Goal: Task Accomplishment & Management: Use online tool/utility

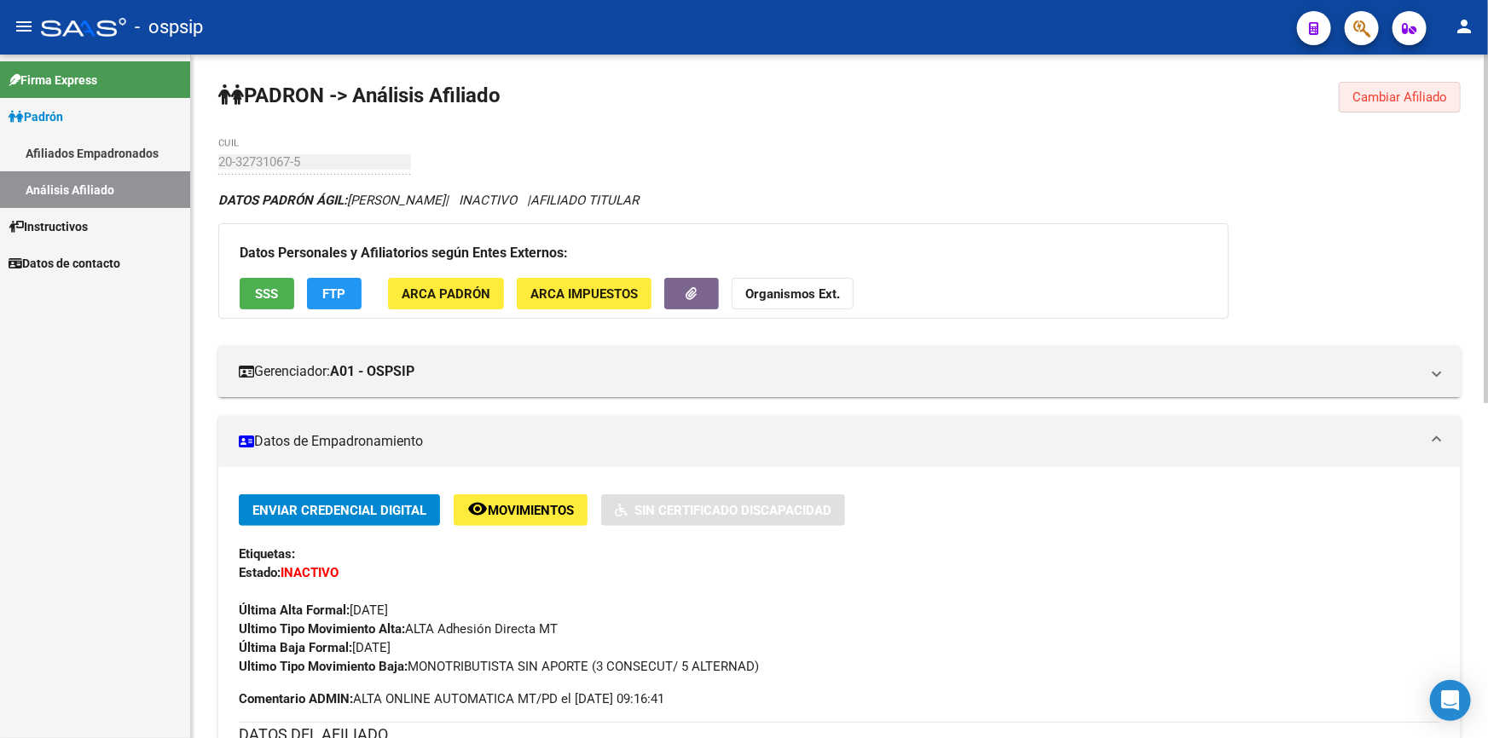
click at [1440, 101] on span "Cambiar Afiliado" at bounding box center [1399, 97] width 95 height 15
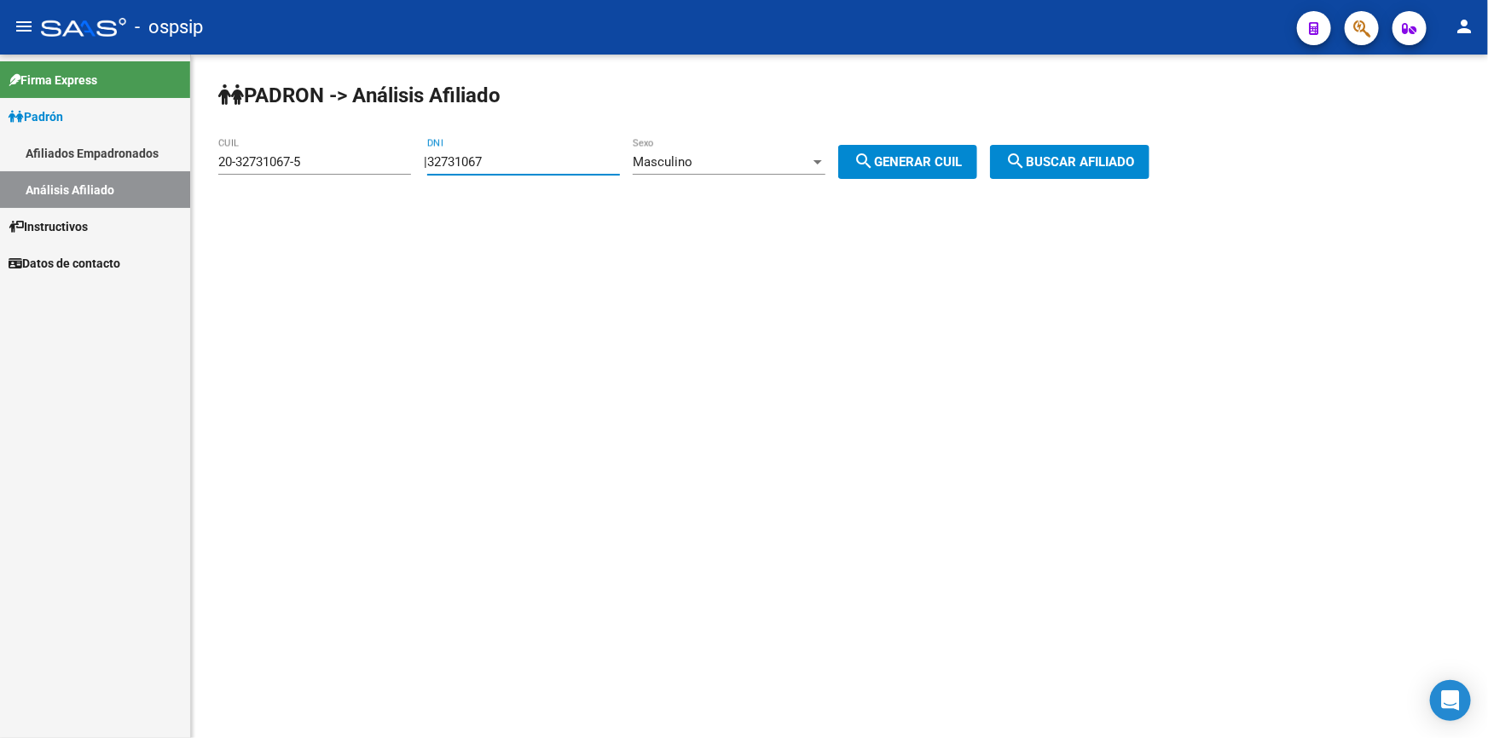
click at [557, 159] on input "32731067" at bounding box center [523, 161] width 193 height 15
click at [557, 153] on div "32731067 DNI" at bounding box center [523, 156] width 193 height 37
click at [557, 152] on div "32731067 DNI" at bounding box center [523, 156] width 193 height 37
click at [554, 152] on div "32731067 DNI" at bounding box center [523, 156] width 193 height 37
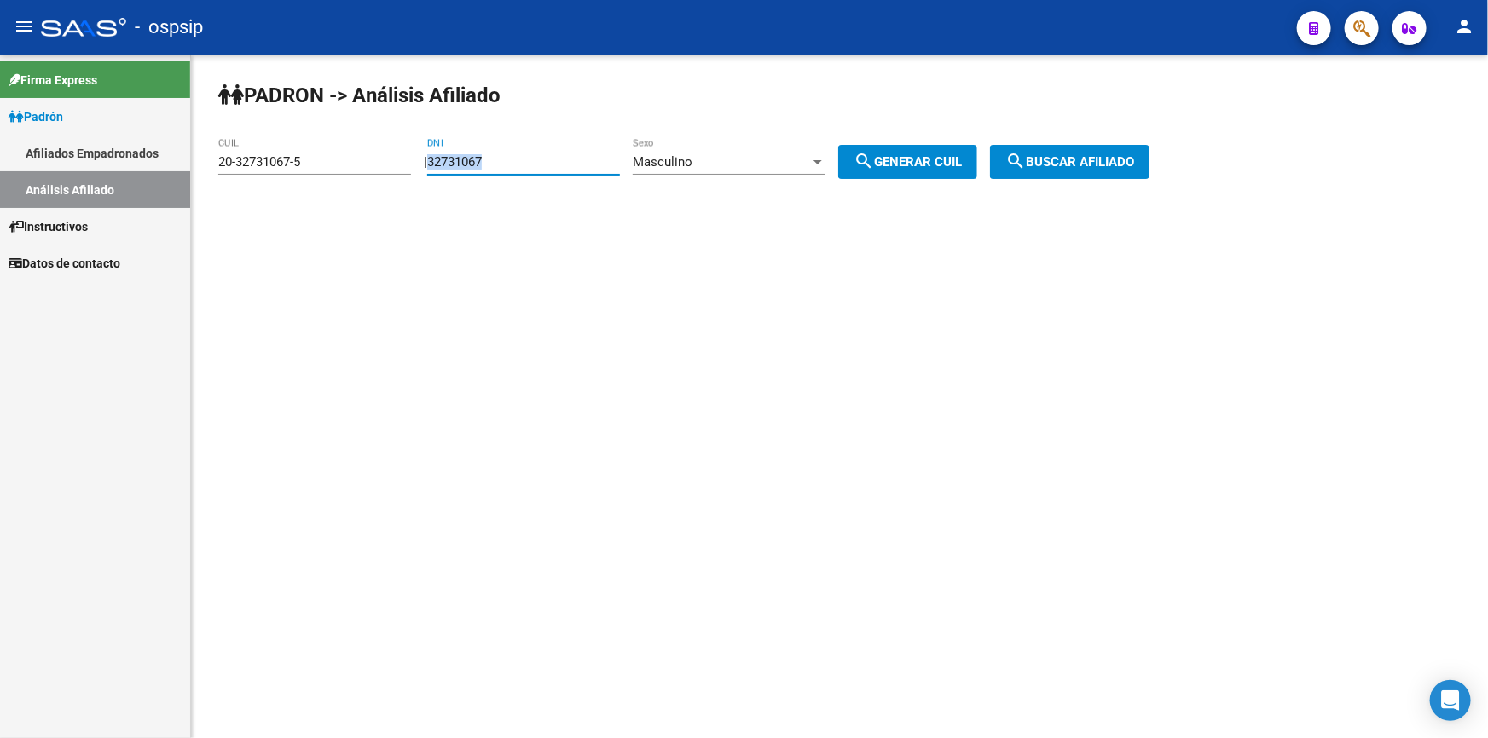
click at [554, 152] on div "32731067 DNI" at bounding box center [523, 156] width 193 height 37
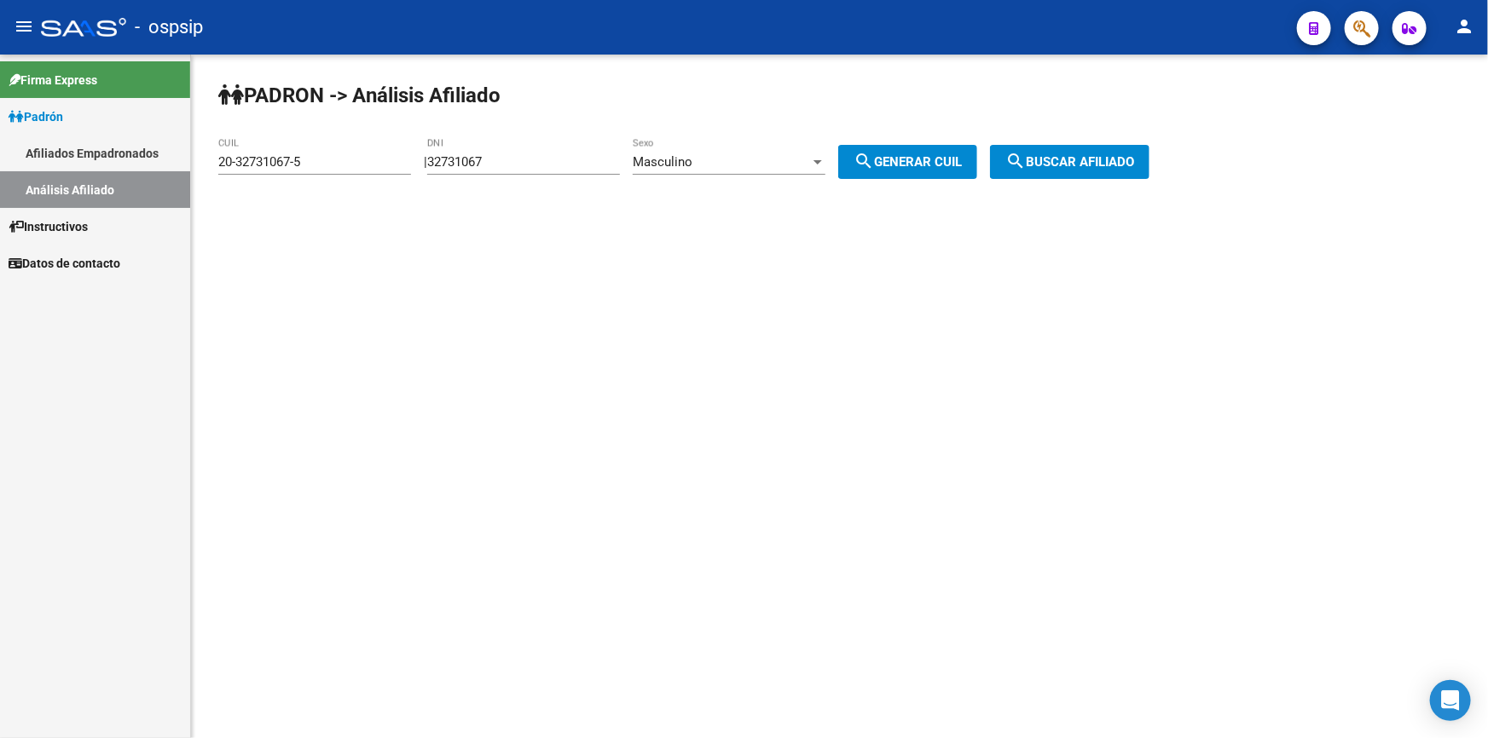
click at [554, 152] on div "32731067 DNI" at bounding box center [523, 156] width 193 height 37
paste input "29131006"
drag, startPoint x: 575, startPoint y: 157, endPoint x: 436, endPoint y: 157, distance: 139.8
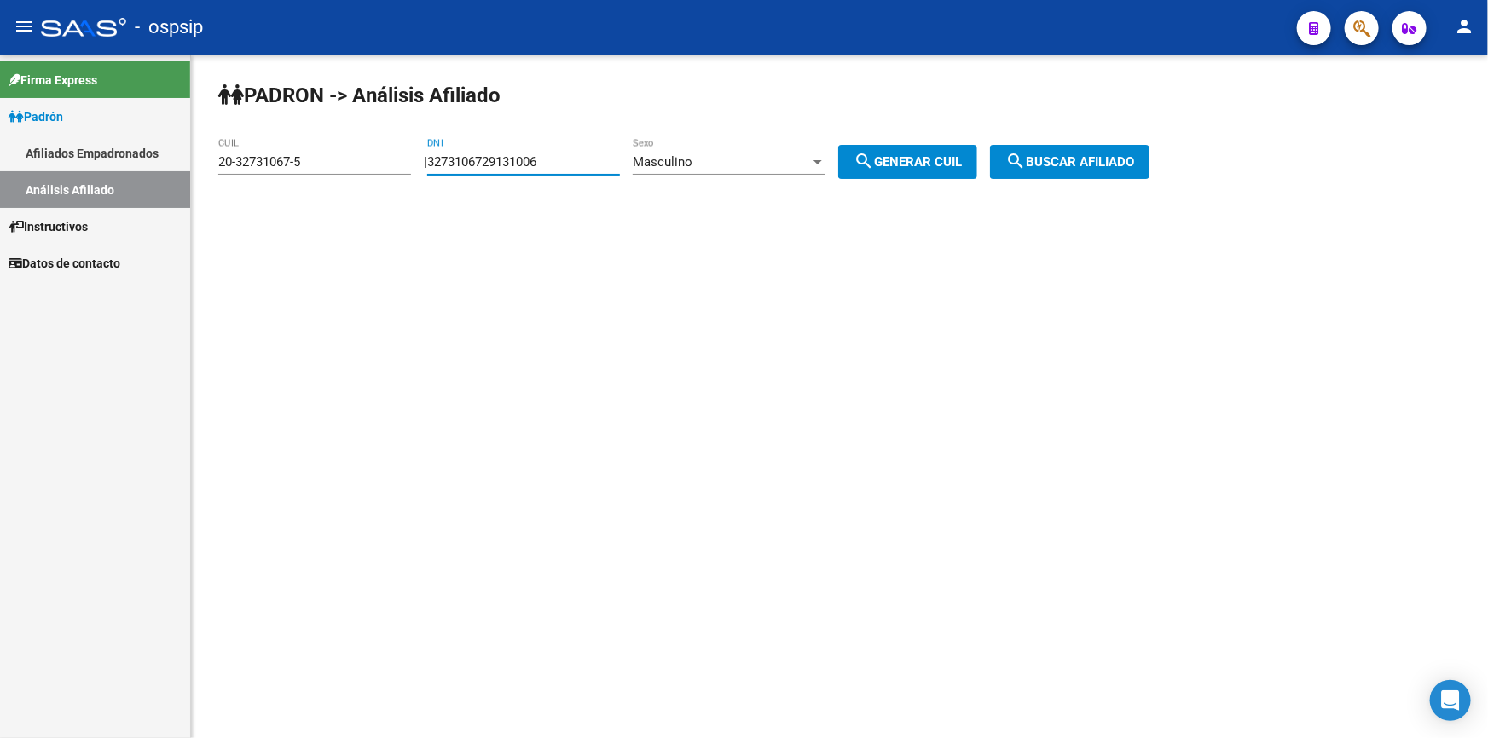
click at [436, 159] on div "| 3273106729131006 DNI Masculino Sexo search Generar CUIL" at bounding box center [707, 161] width 566 height 15
paste input "number"
type input "29131006"
click at [692, 159] on span "Masculino" at bounding box center [663, 161] width 60 height 15
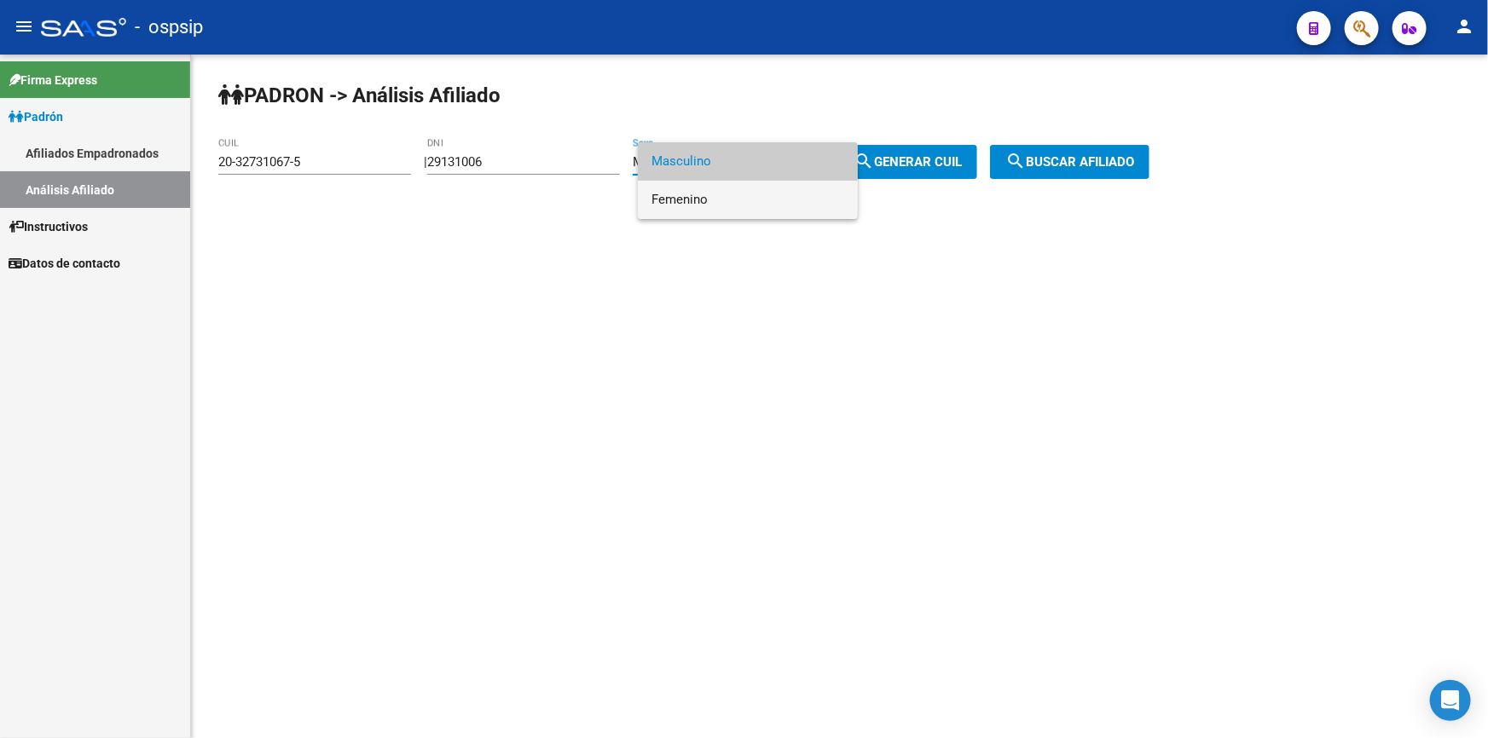
click at [733, 199] on span "Femenino" at bounding box center [747, 200] width 193 height 38
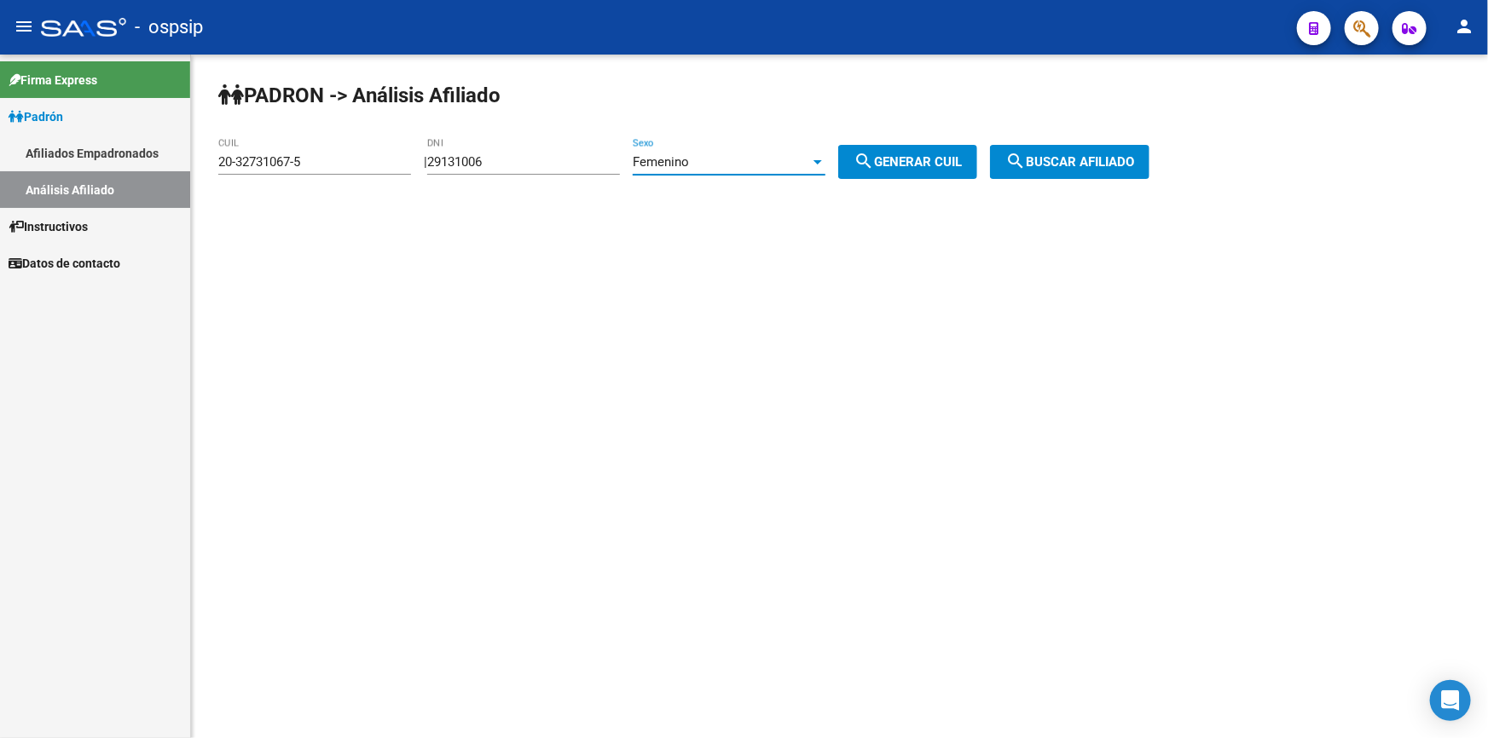
click at [901, 168] on button "search Generar CUIL" at bounding box center [907, 162] width 139 height 34
type input "27-29131006-6"
click at [1081, 158] on span "search Buscar afiliado" at bounding box center [1069, 161] width 129 height 15
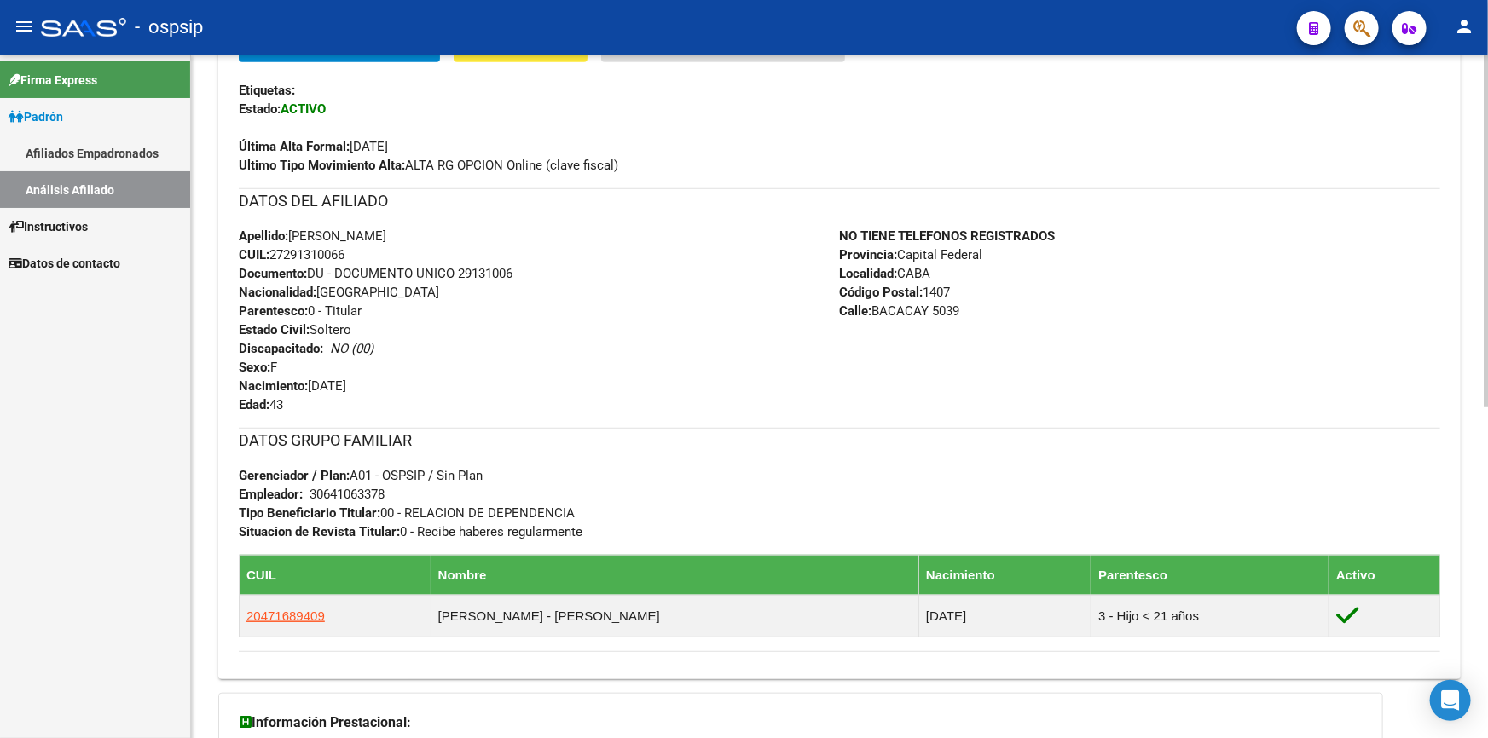
scroll to position [465, 0]
drag, startPoint x: 388, startPoint y: 490, endPoint x: 309, endPoint y: 496, distance: 79.5
click at [309, 496] on span "Empleador: 30641063378" at bounding box center [312, 493] width 146 height 15
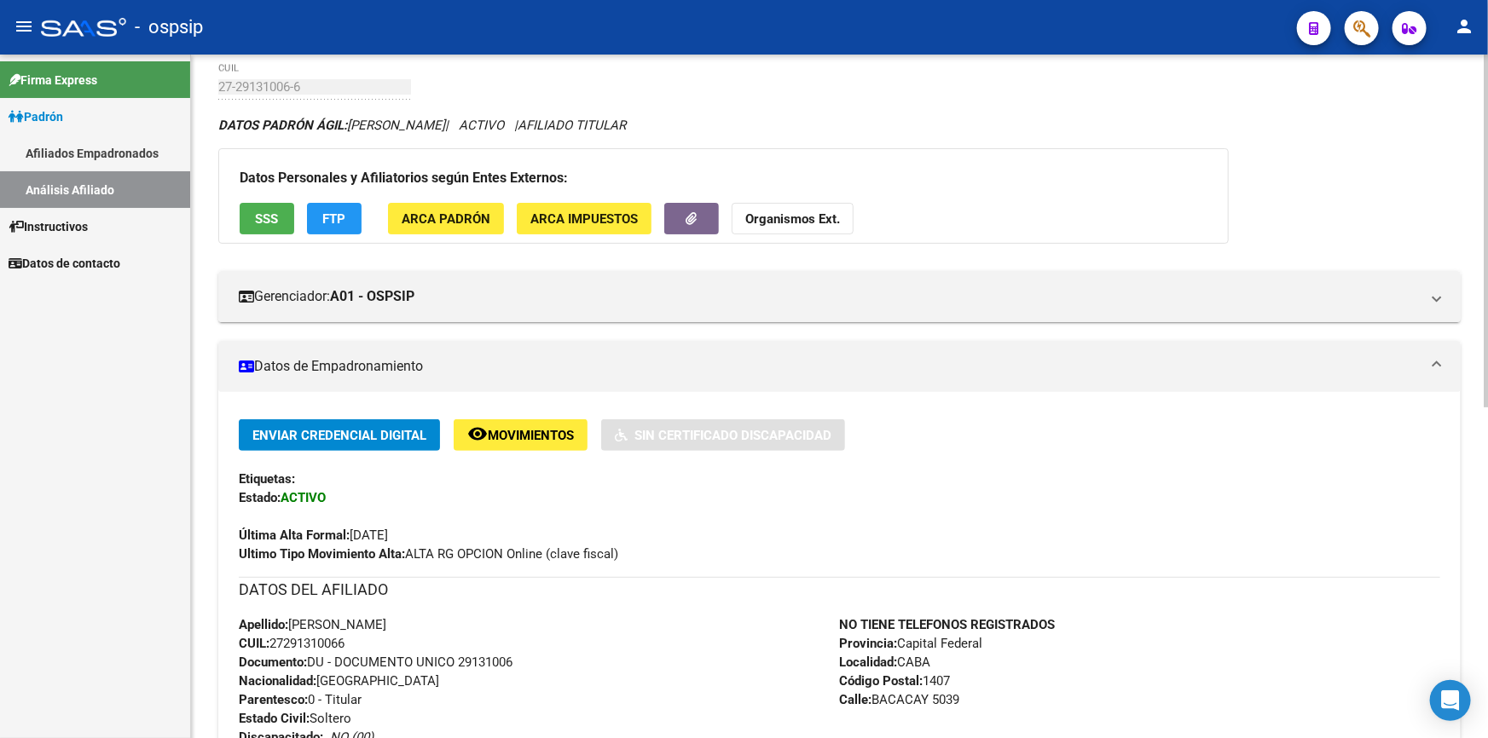
scroll to position [0, 0]
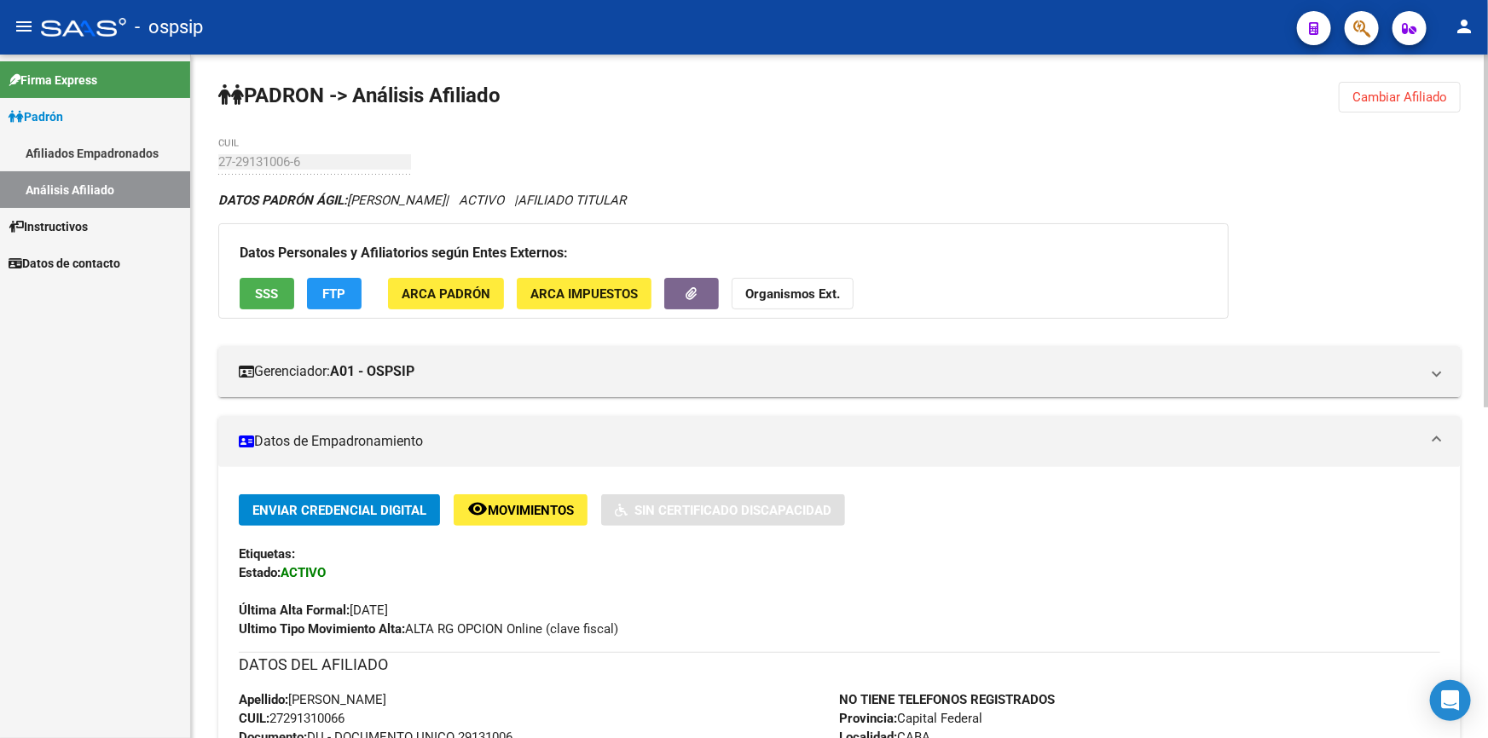
drag, startPoint x: 1382, startPoint y: 99, endPoint x: 1345, endPoint y: 123, distance: 43.7
click at [1381, 98] on span "Cambiar Afiliado" at bounding box center [1399, 97] width 95 height 15
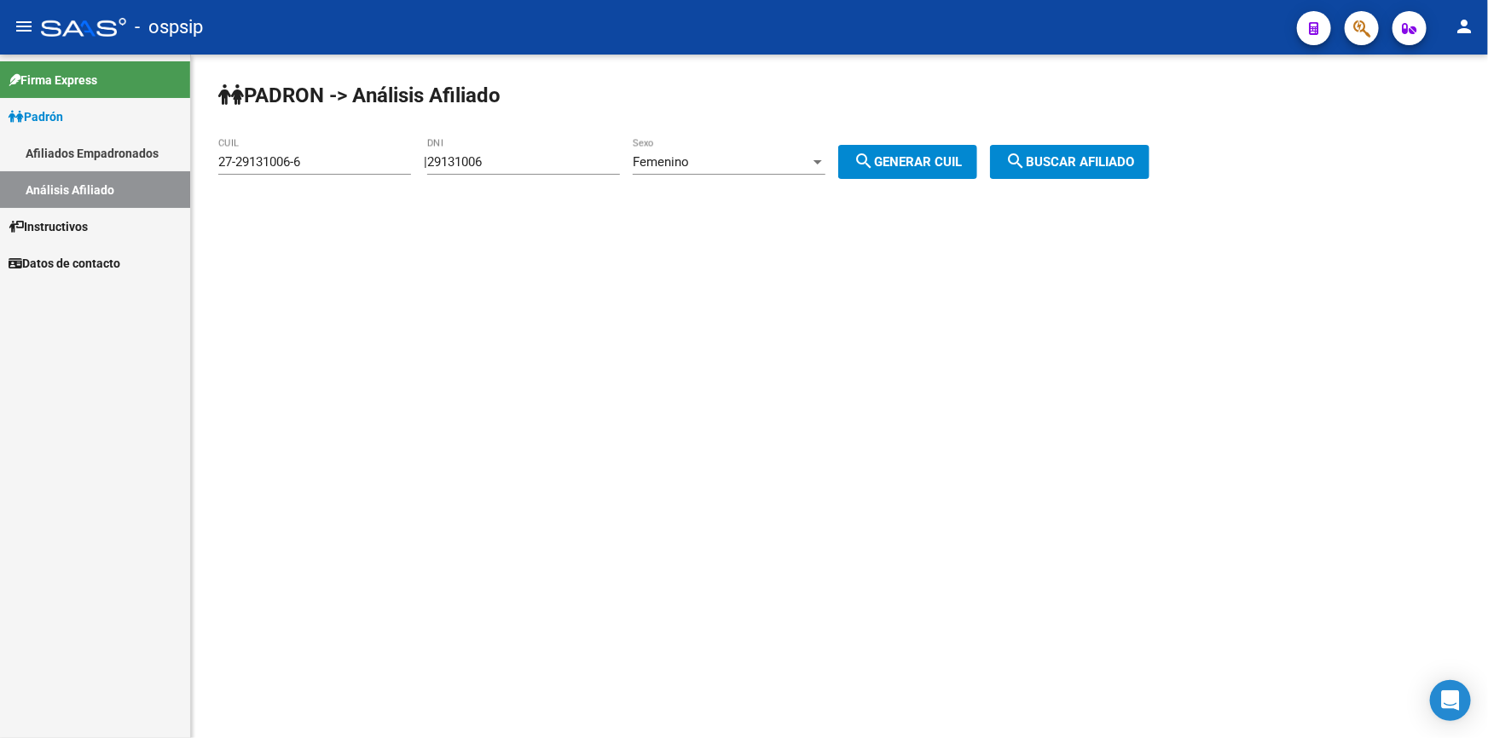
click at [523, 162] on input "29131006" at bounding box center [523, 161] width 193 height 15
paste input "9398885"
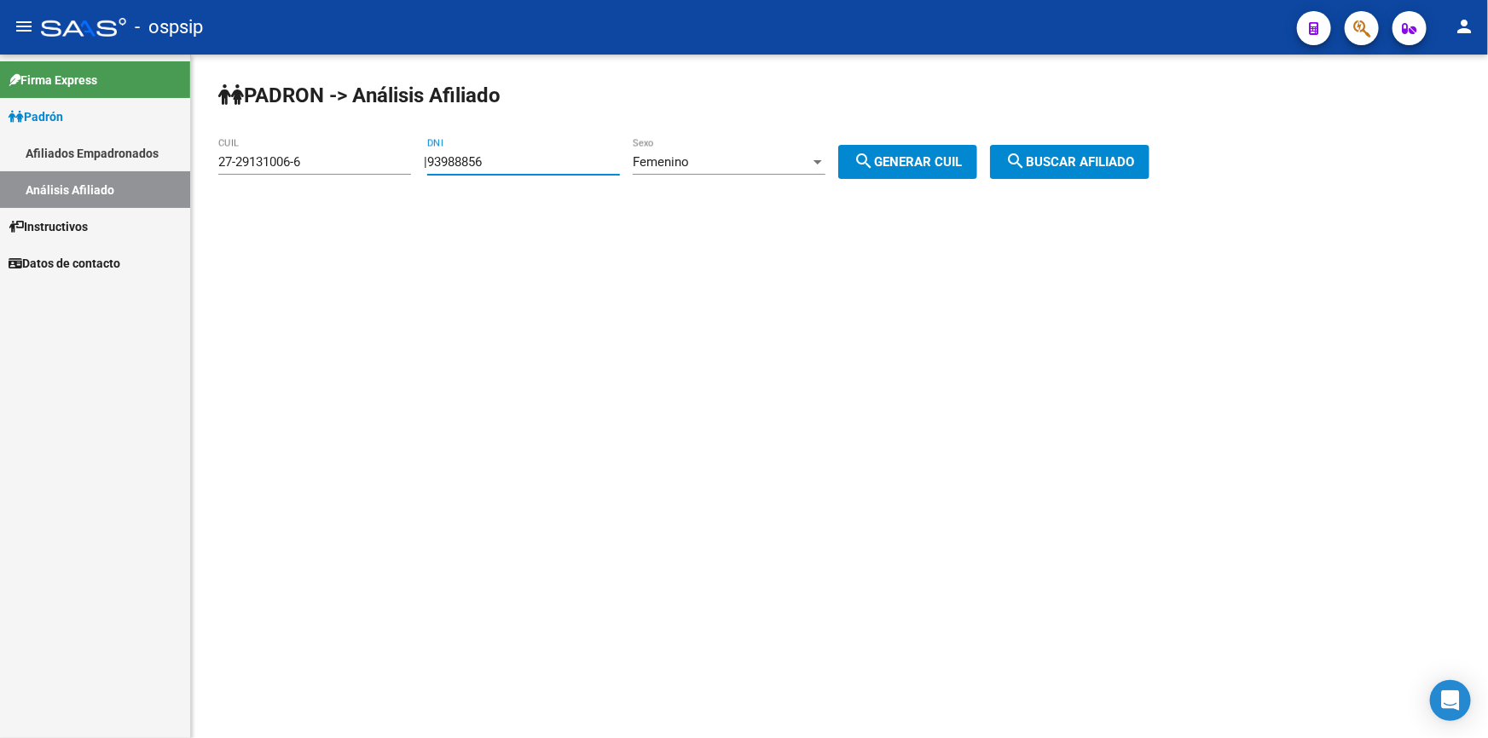
type input "93988856"
click at [933, 155] on span "search Generar CUIL" at bounding box center [907, 161] width 108 height 15
type input "27-93988856-5"
click at [1055, 154] on span "search Buscar afiliado" at bounding box center [1069, 161] width 129 height 15
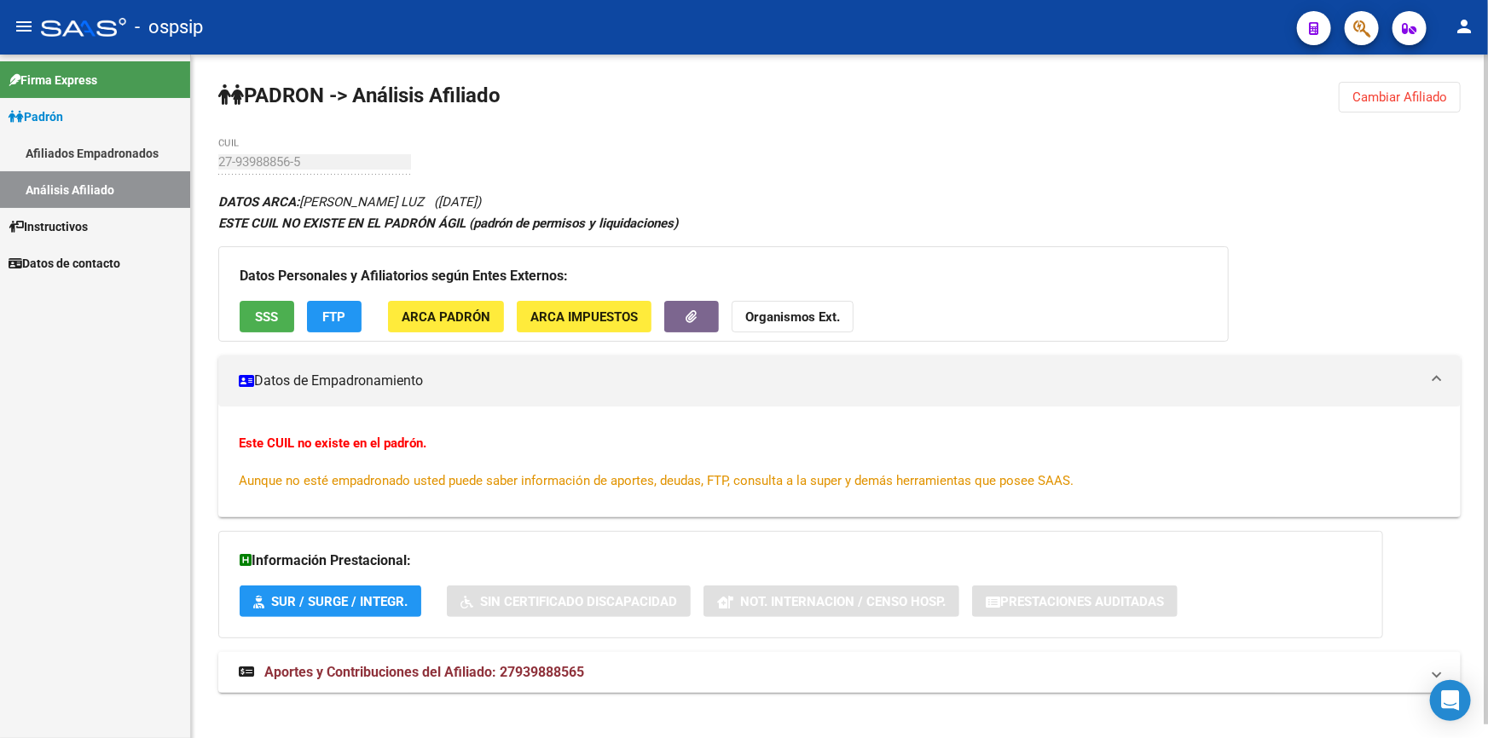
click at [280, 321] on button "SSS" at bounding box center [267, 317] width 55 height 32
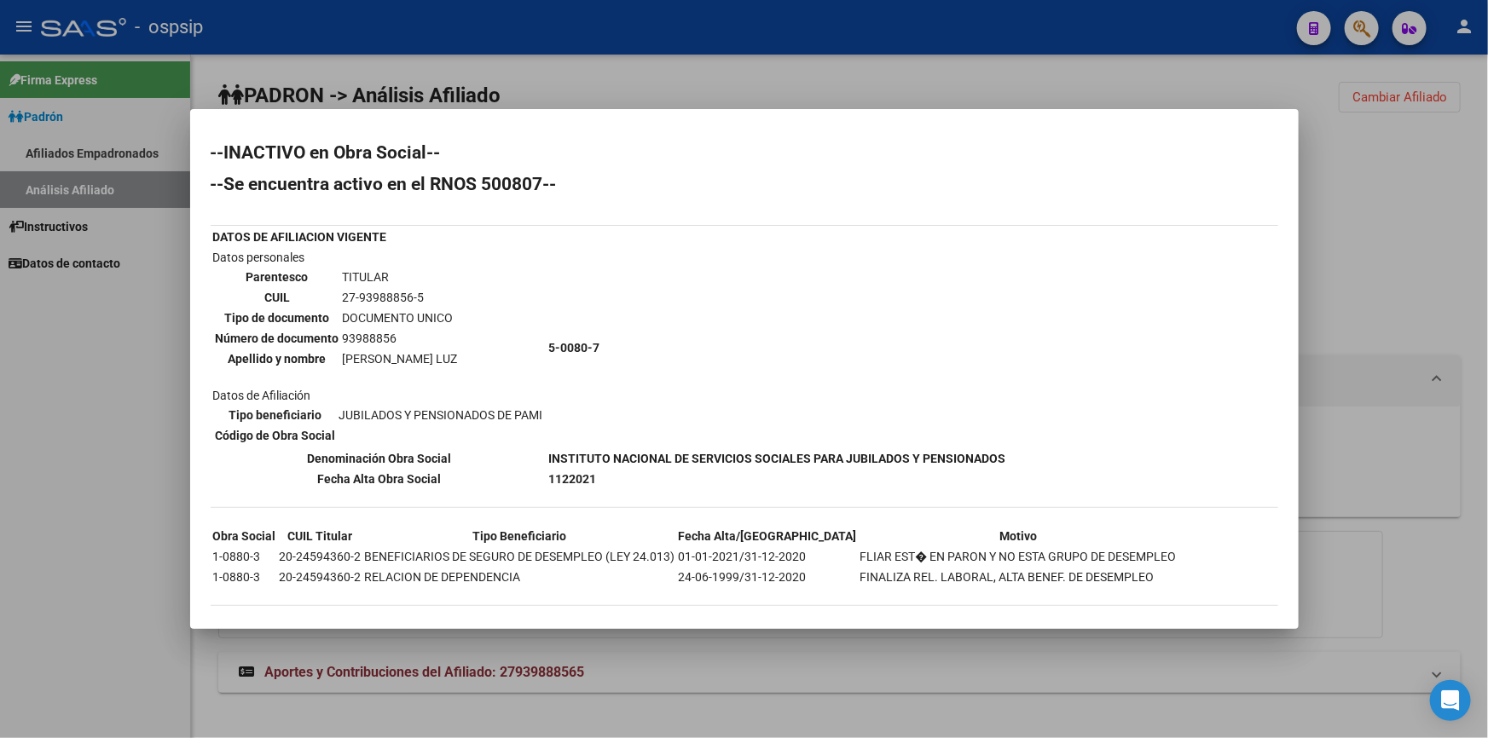
click at [775, 68] on div at bounding box center [744, 369] width 1488 height 738
